Goal: Transaction & Acquisition: Book appointment/travel/reservation

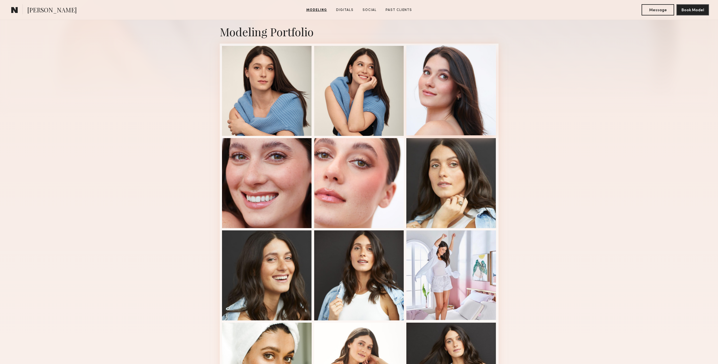
scroll to position [121, 0]
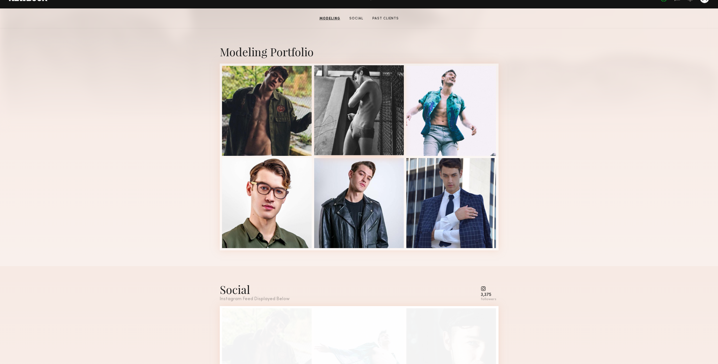
scroll to position [85, 0]
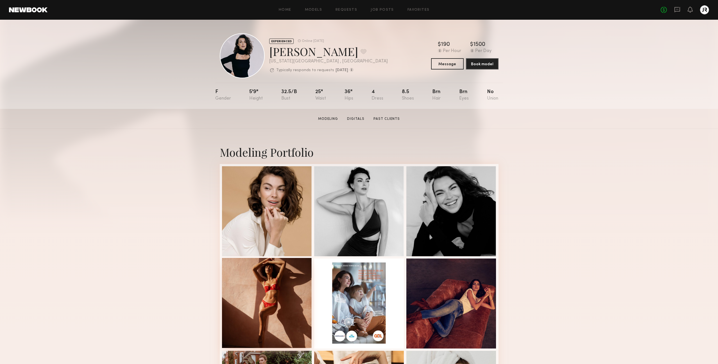
click at [267, 314] on div at bounding box center [267, 303] width 90 height 90
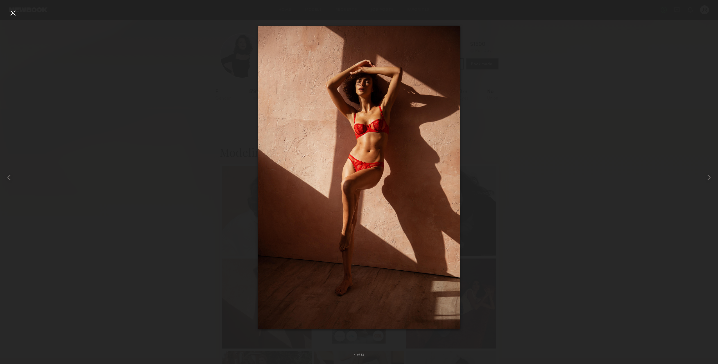
click at [11, 12] on div at bounding box center [12, 12] width 9 height 9
